Goal: Find specific page/section: Find specific page/section

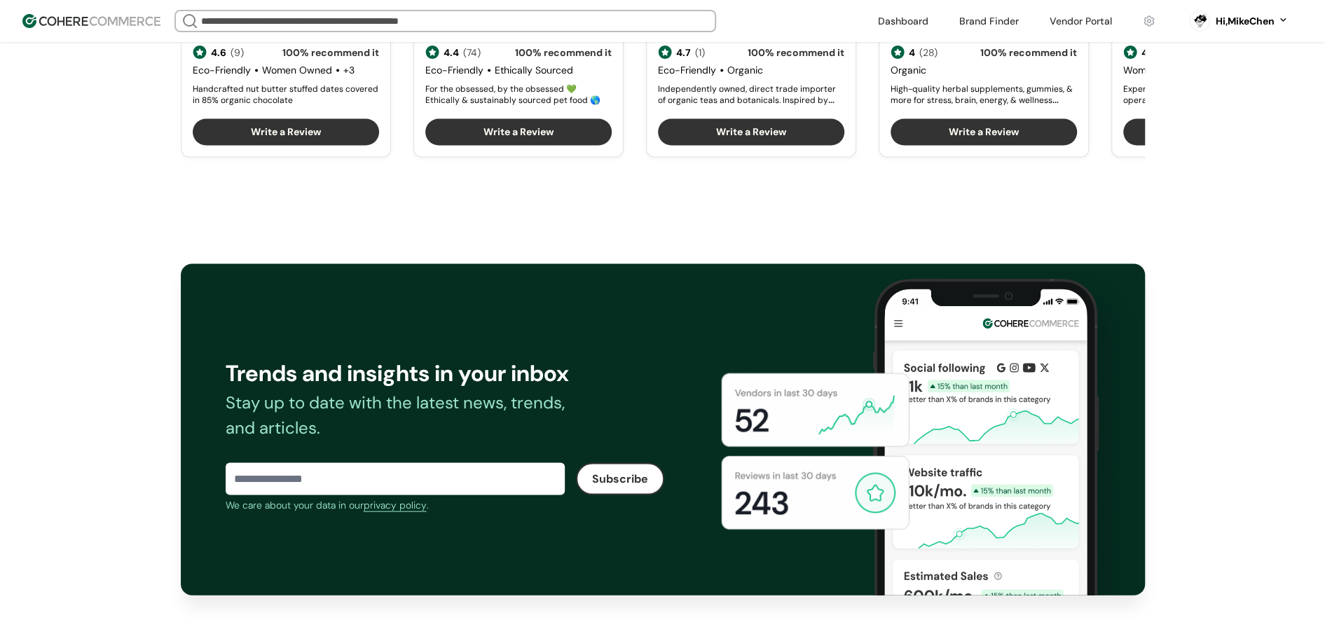
scroll to position [2398, 0]
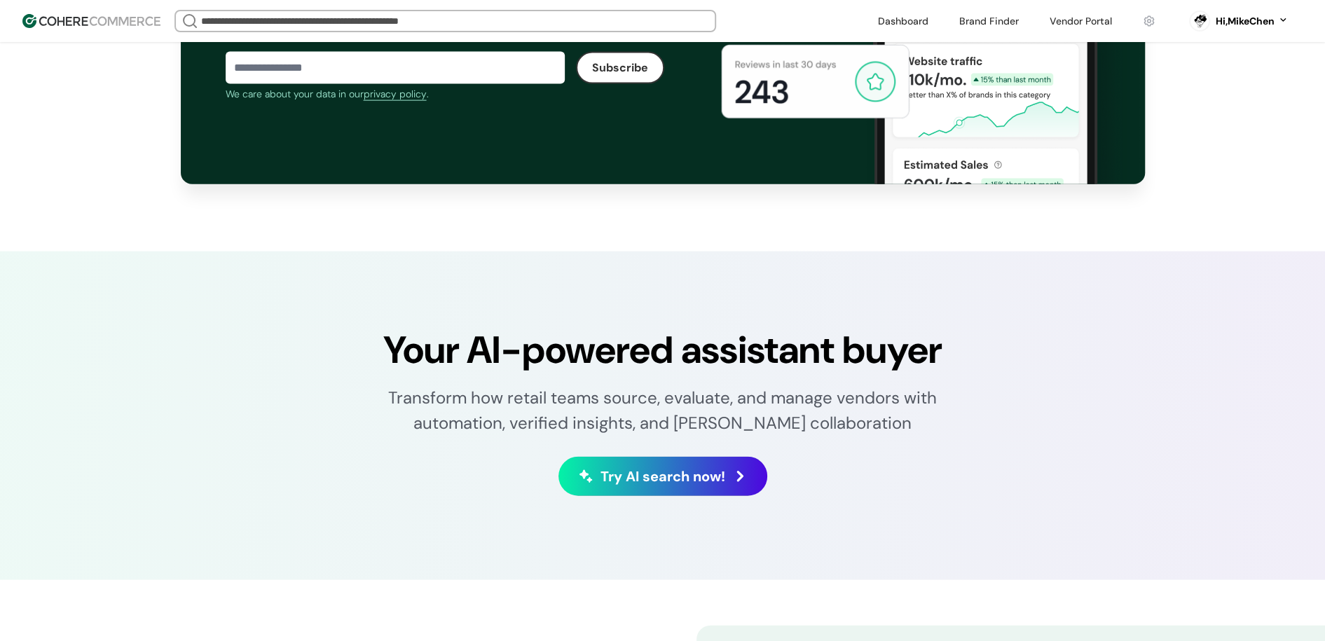
click at [1091, 17] on link at bounding box center [1080, 21] width 79 height 21
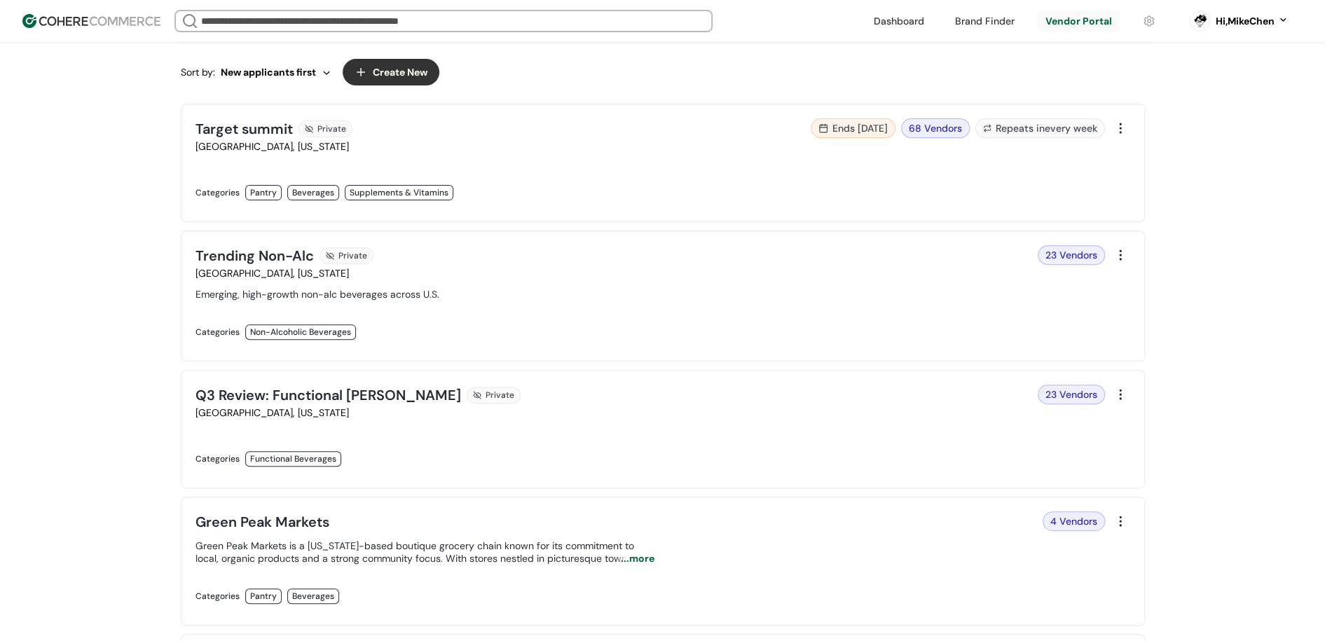
scroll to position [186, 0]
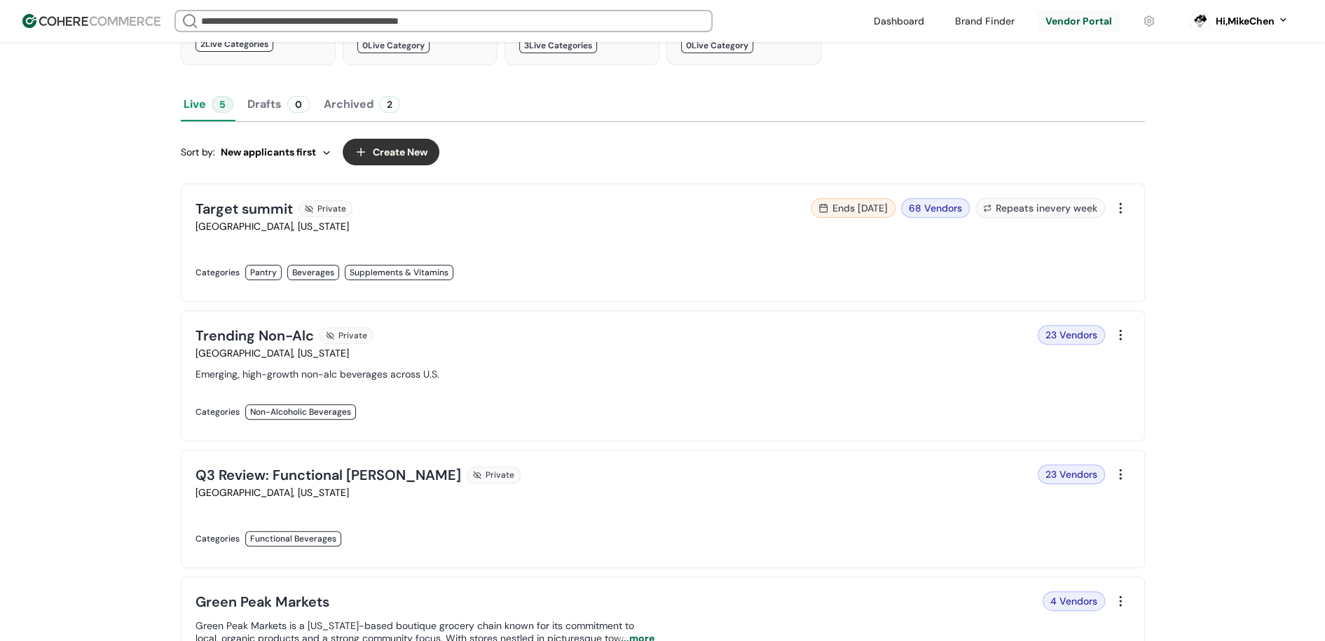
click at [654, 287] on link at bounding box center [424, 287] width 459 height 0
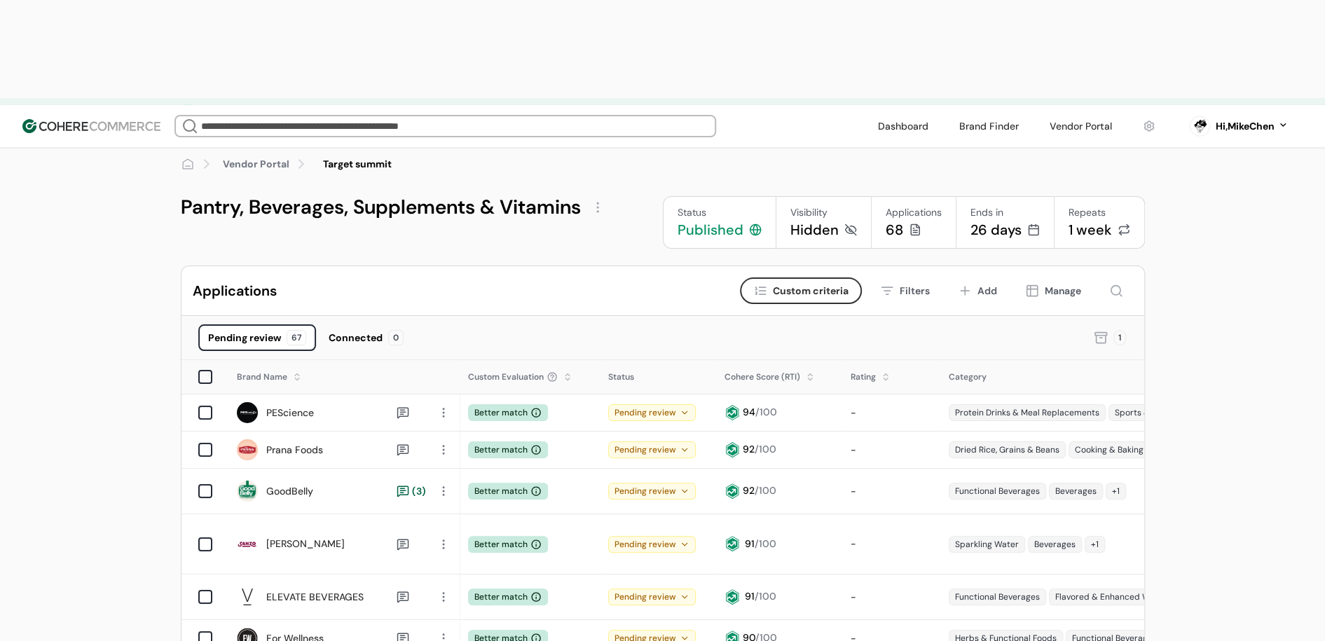
scroll to position [34, 0]
